Goal: Find specific fact: Find contact information

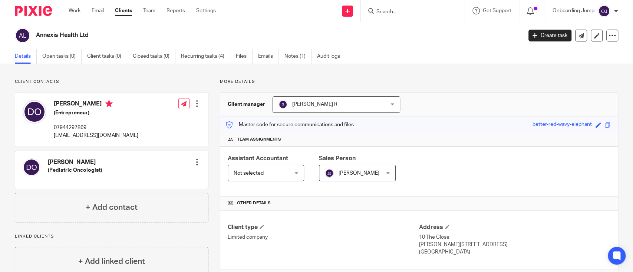
scroll to position [46, 0]
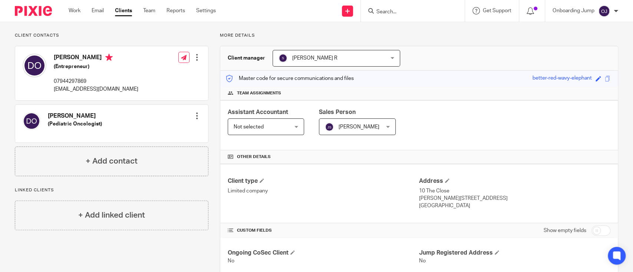
click at [424, 9] on input "Search" at bounding box center [409, 12] width 67 height 7
paste input "Infinite Samples Ltd"
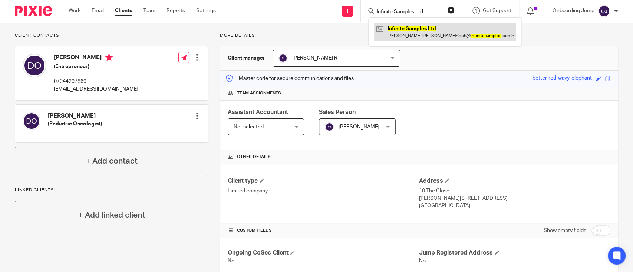
type input "Infinite Samples Ltd"
click at [424, 35] on link at bounding box center [445, 31] width 142 height 17
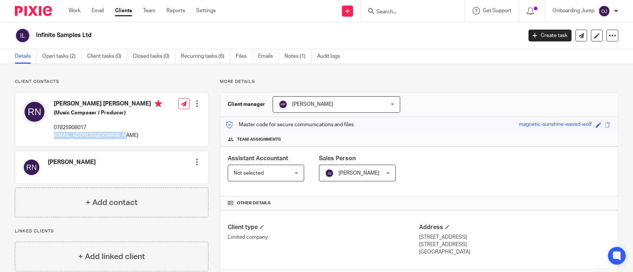
drag, startPoint x: 122, startPoint y: 132, endPoint x: 54, endPoint y: 138, distance: 67.8
click at [54, 138] on p "[EMAIL_ADDRESS][DOMAIN_NAME]" at bounding box center [108, 135] width 108 height 7
copy p "[EMAIL_ADDRESS][DOMAIN_NAME]"
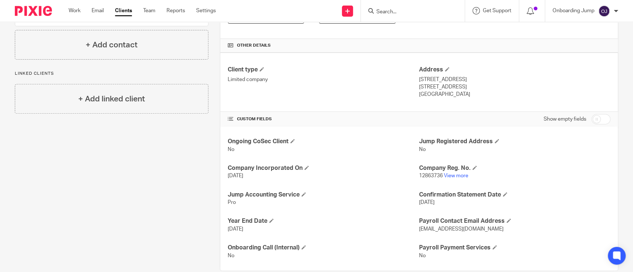
scroll to position [159, 0]
click at [463, 173] on link "View more" at bounding box center [456, 175] width 24 height 5
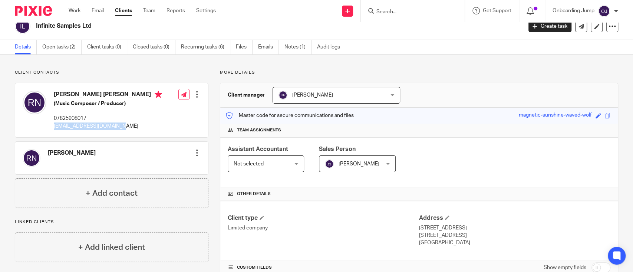
scroll to position [0, 0]
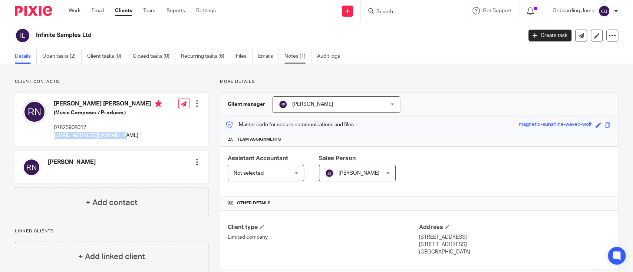
click at [297, 53] on link "Notes (1)" at bounding box center [297, 56] width 27 height 14
